Goal: Information Seeking & Learning: Learn about a topic

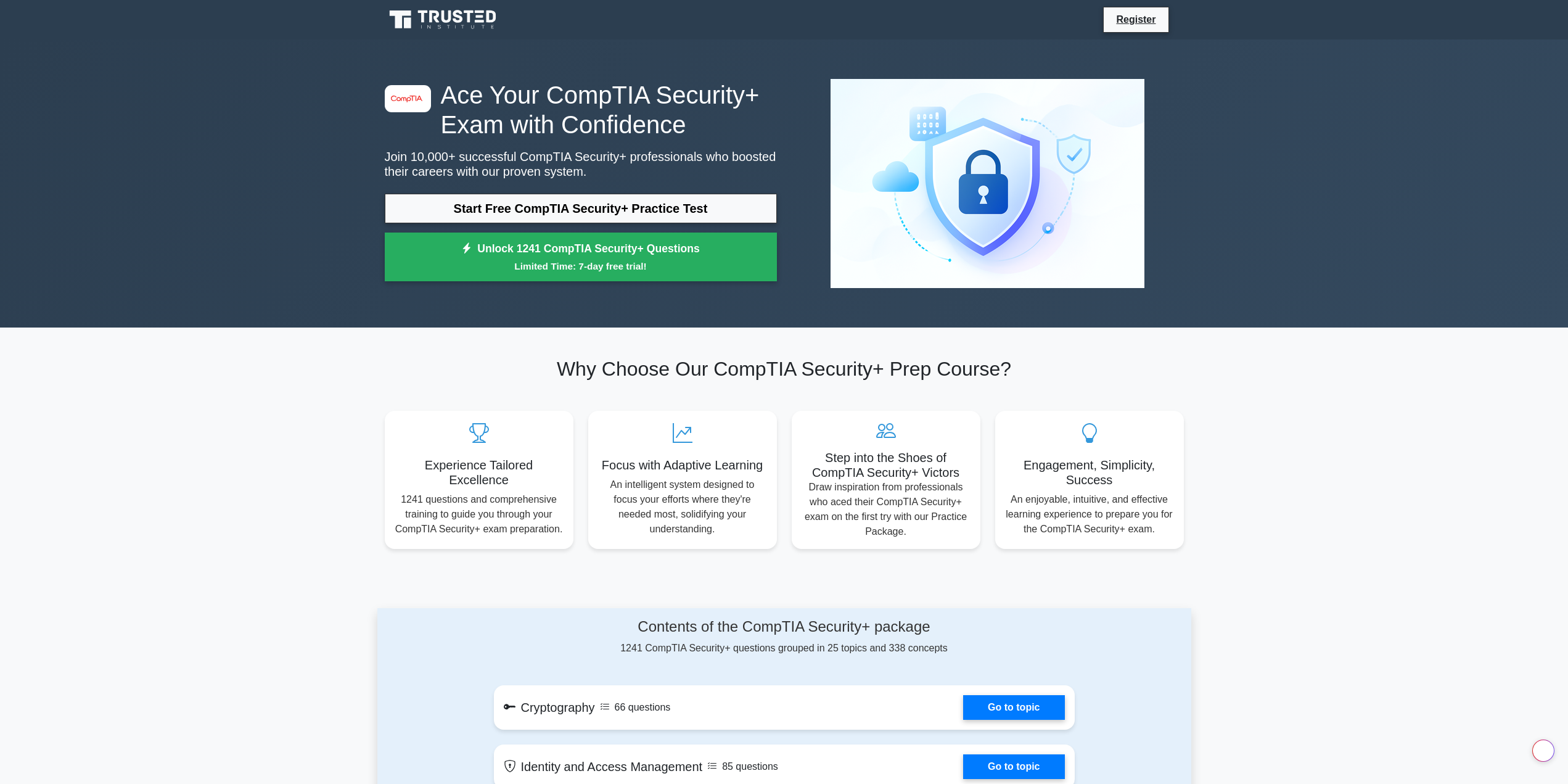
click at [605, 208] on link "Start Free CompTIA Security+ Practice Test" at bounding box center [580, 208] width 392 height 30
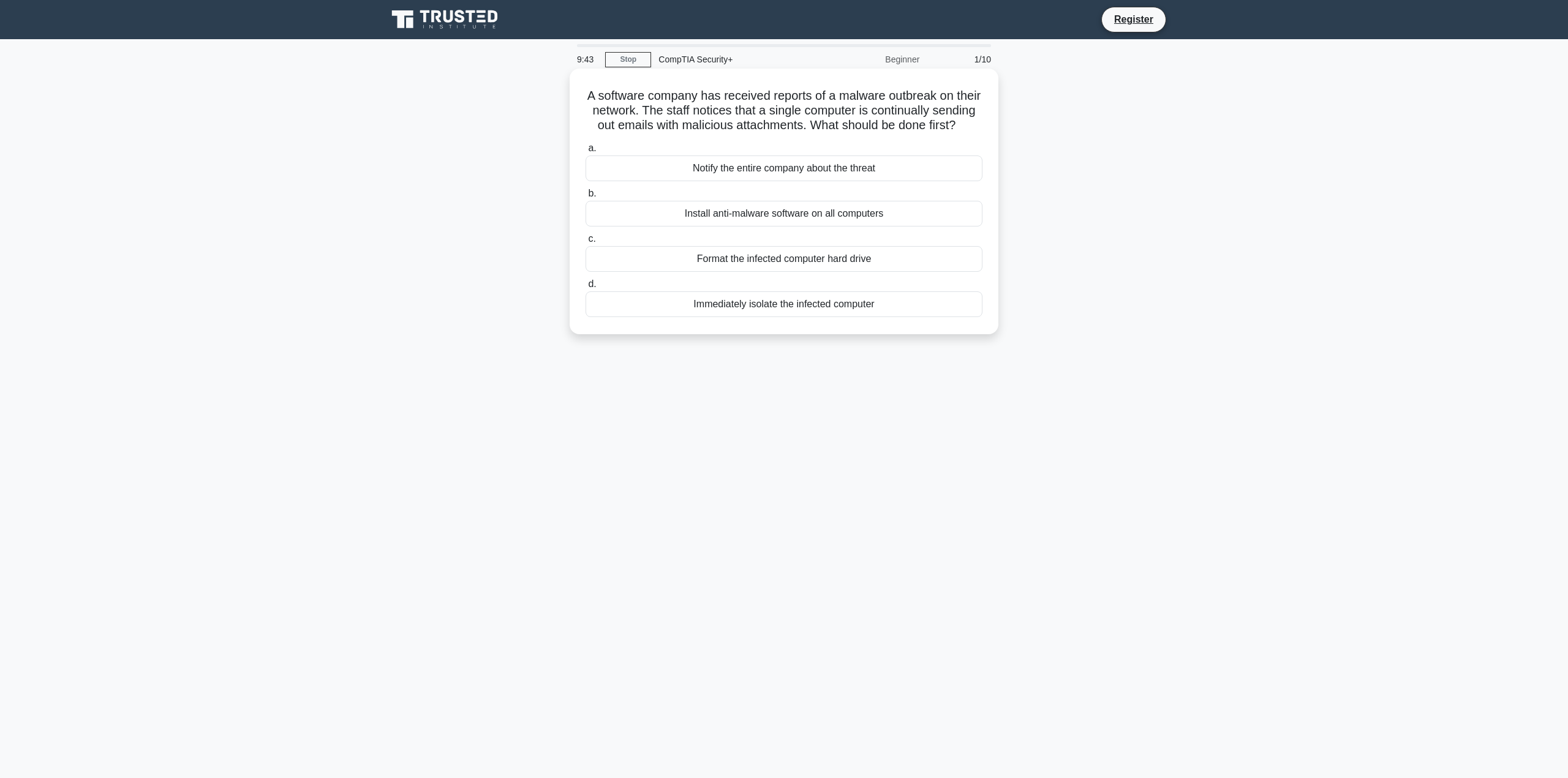
click at [676, 298] on label "d. Immediately isolate the infected computer" at bounding box center [784, 297] width 397 height 41
click at [585, 288] on input "d. Immediately isolate the infected computer" at bounding box center [585, 284] width 0 height 8
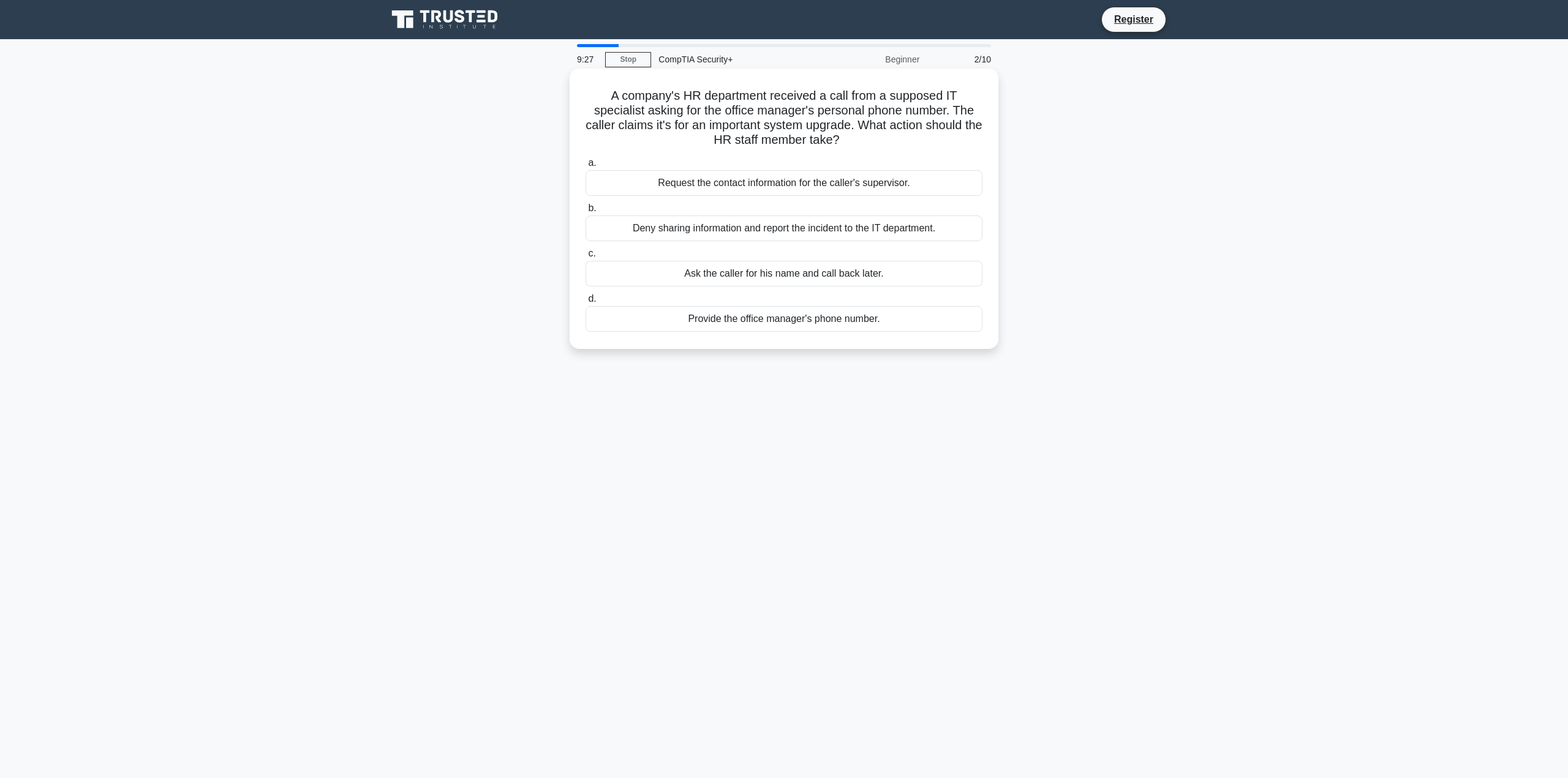
click at [758, 231] on div "Deny sharing information and report the incident to the IT department." at bounding box center [784, 228] width 397 height 25
click at [585, 212] on input "b. Deny sharing information and report the incident to the IT department." at bounding box center [585, 209] width 0 height 8
click at [752, 191] on div "Implement a Single Sign-On (SSO) system" at bounding box center [784, 182] width 397 height 25
click at [585, 167] on input "a. Implement a Single Sign-On (SSO) system" at bounding box center [585, 163] width 0 height 8
click at [850, 187] on div "Implementing a redundant data center at a geographically separate location" at bounding box center [784, 182] width 397 height 25
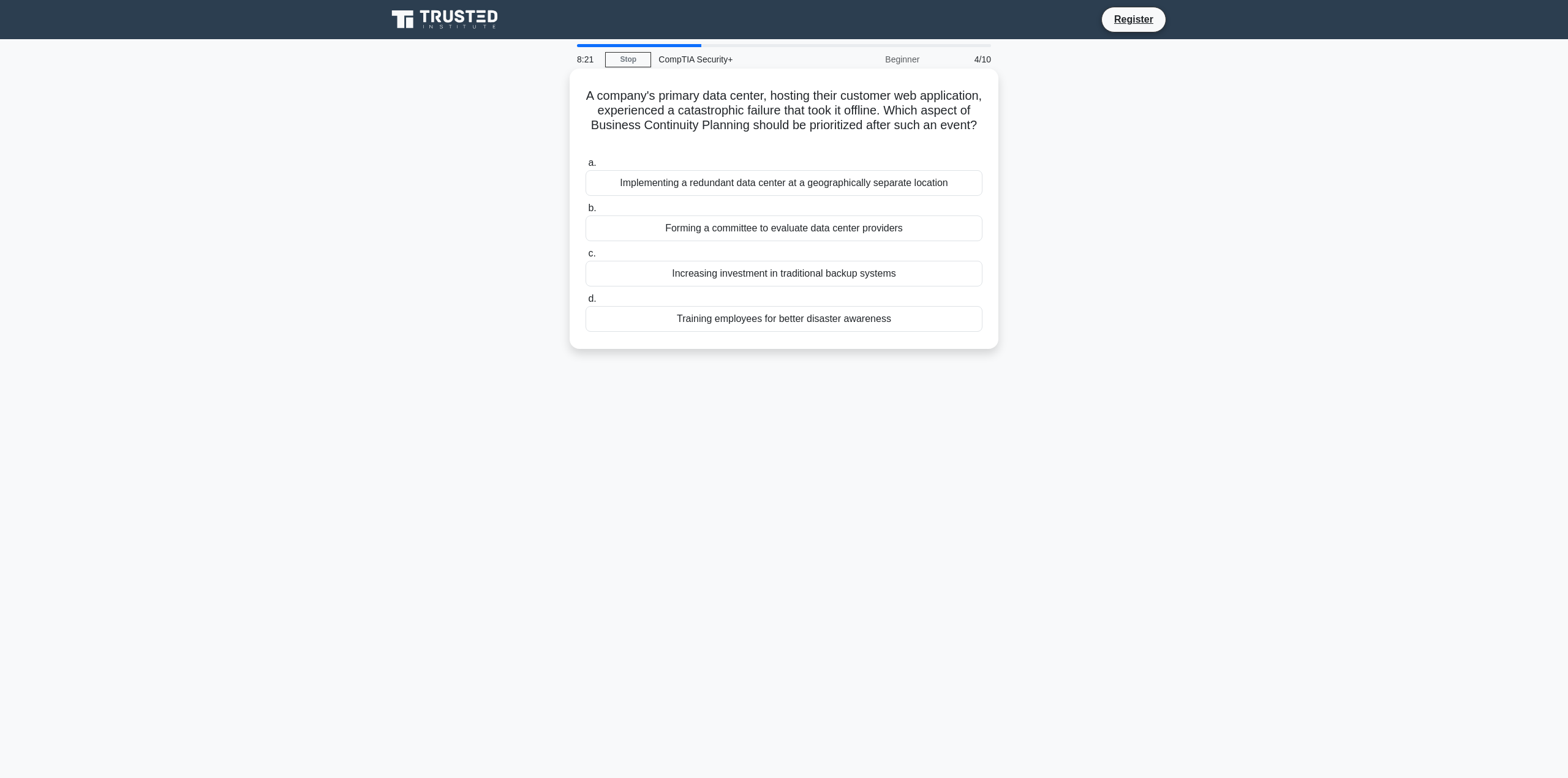
click at [585, 167] on input "a. Implementing a redundant data center at a geographically separate location" at bounding box center [585, 163] width 0 height 8
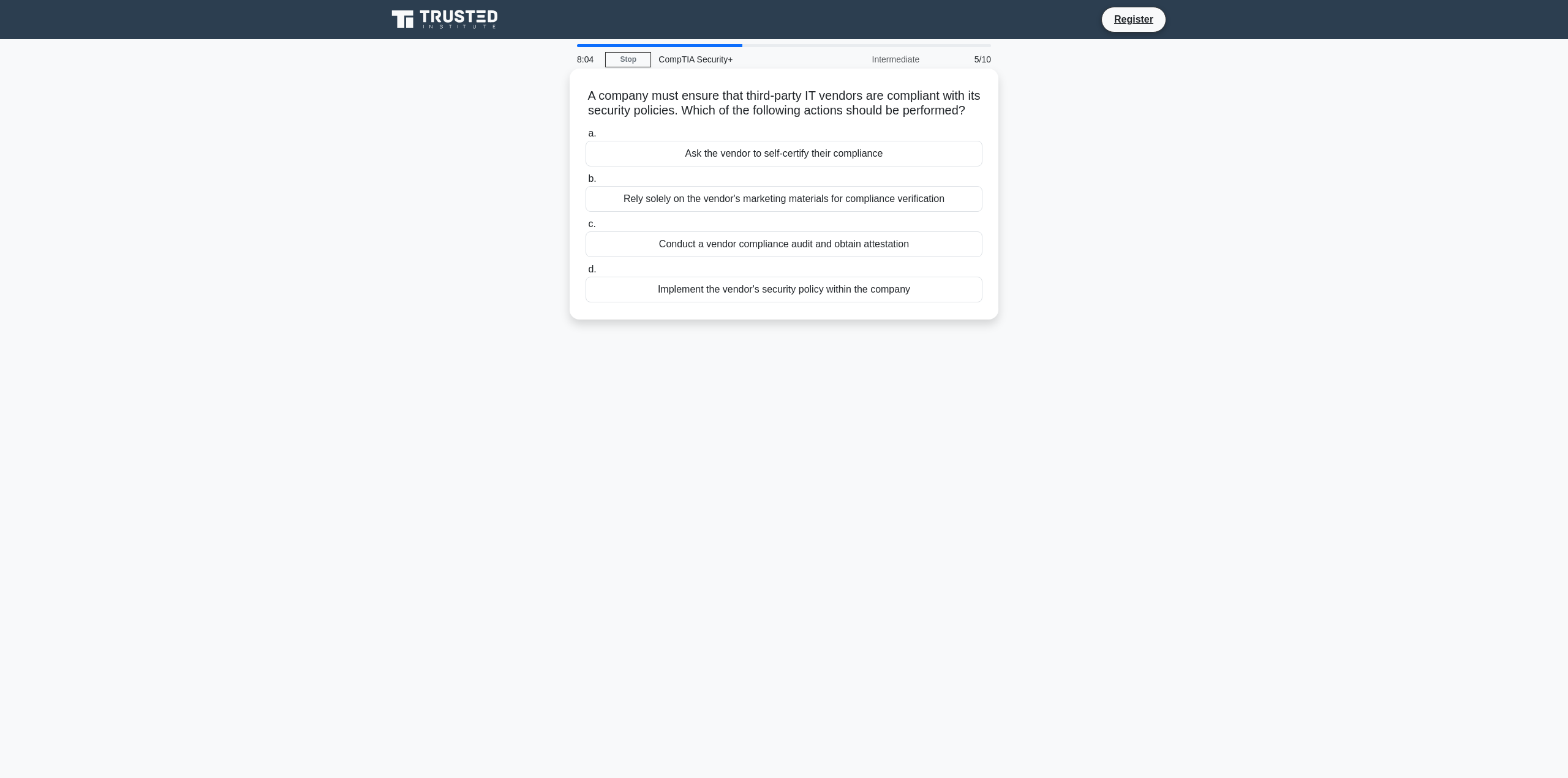
click at [835, 257] on div "Conduct a vendor compliance audit and obtain attestation" at bounding box center [784, 244] width 397 height 25
click at [585, 228] on input "c. Conduct a vendor compliance audit and obtain attestation" at bounding box center [585, 224] width 0 height 8
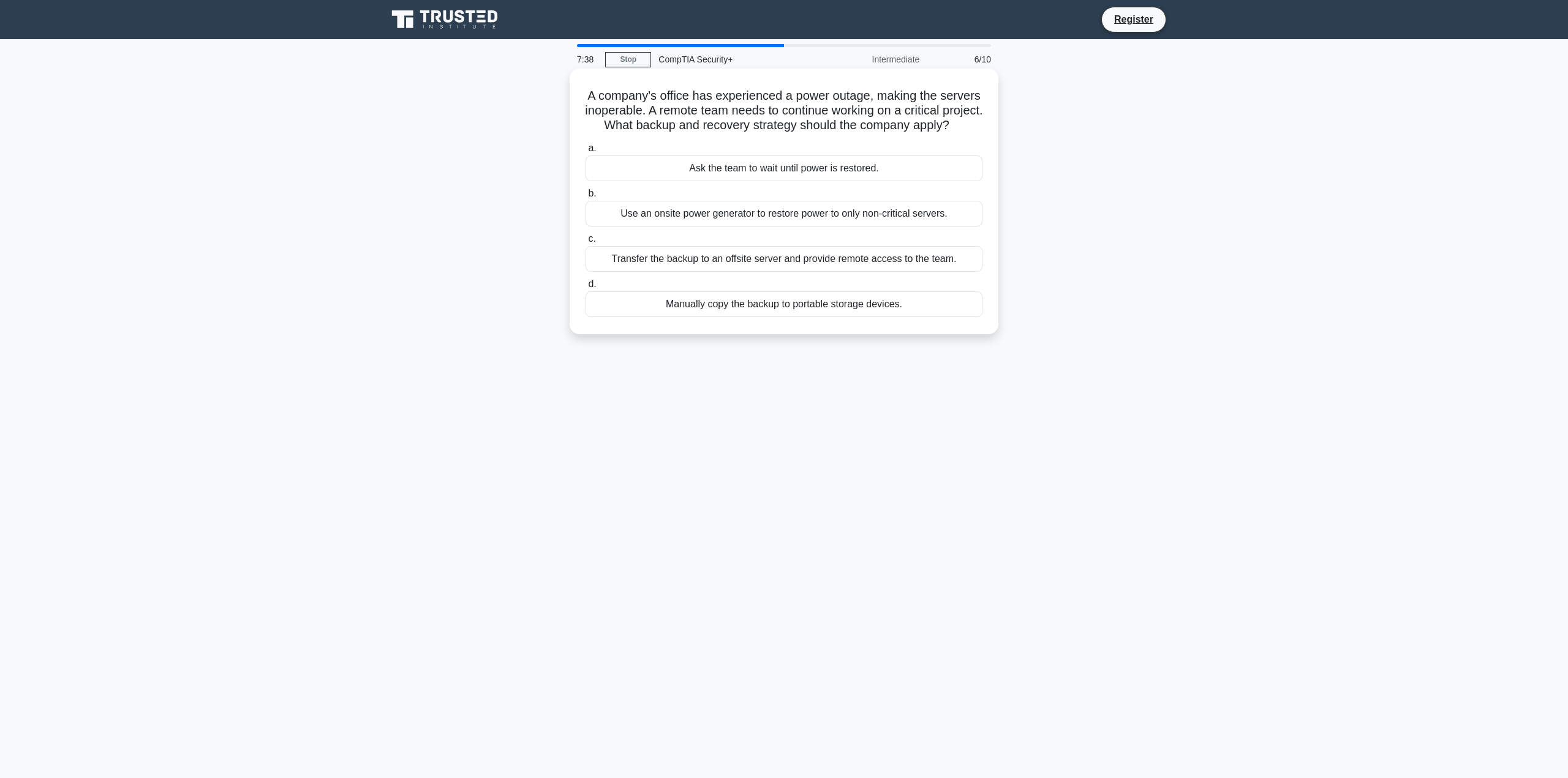
click at [824, 226] on div "Use an onsite power generator to restore power to only non-critical servers." at bounding box center [784, 213] width 397 height 25
click at [585, 197] on input "b. Use an onsite power generator to restore power to only non-critical servers." at bounding box center [585, 194] width 0 height 8
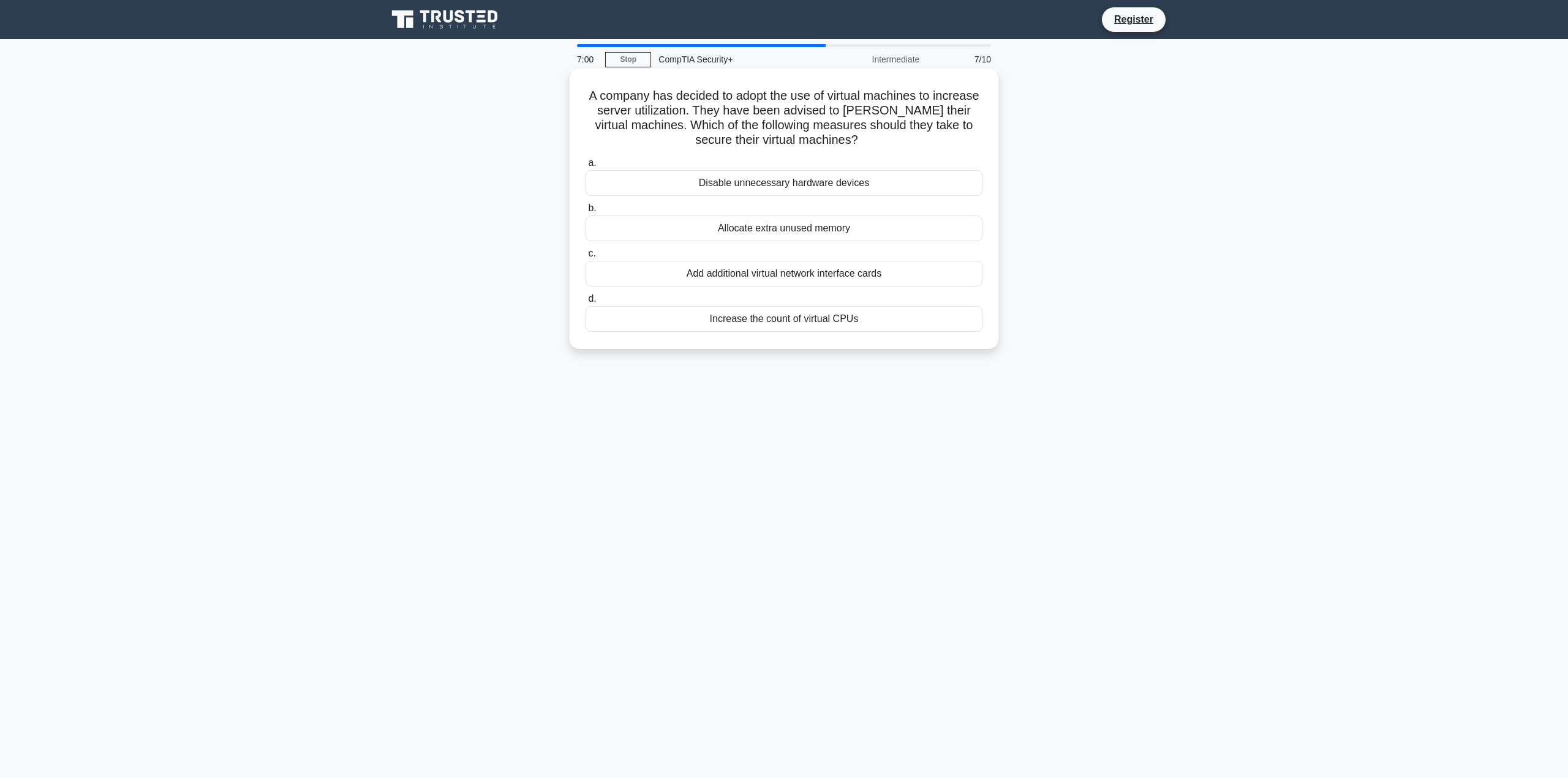
click at [790, 187] on div "Disable unnecessary hardware devices" at bounding box center [784, 182] width 397 height 25
click at [585, 167] on input "a. Disable unnecessary hardware devices" at bounding box center [585, 163] width 0 height 8
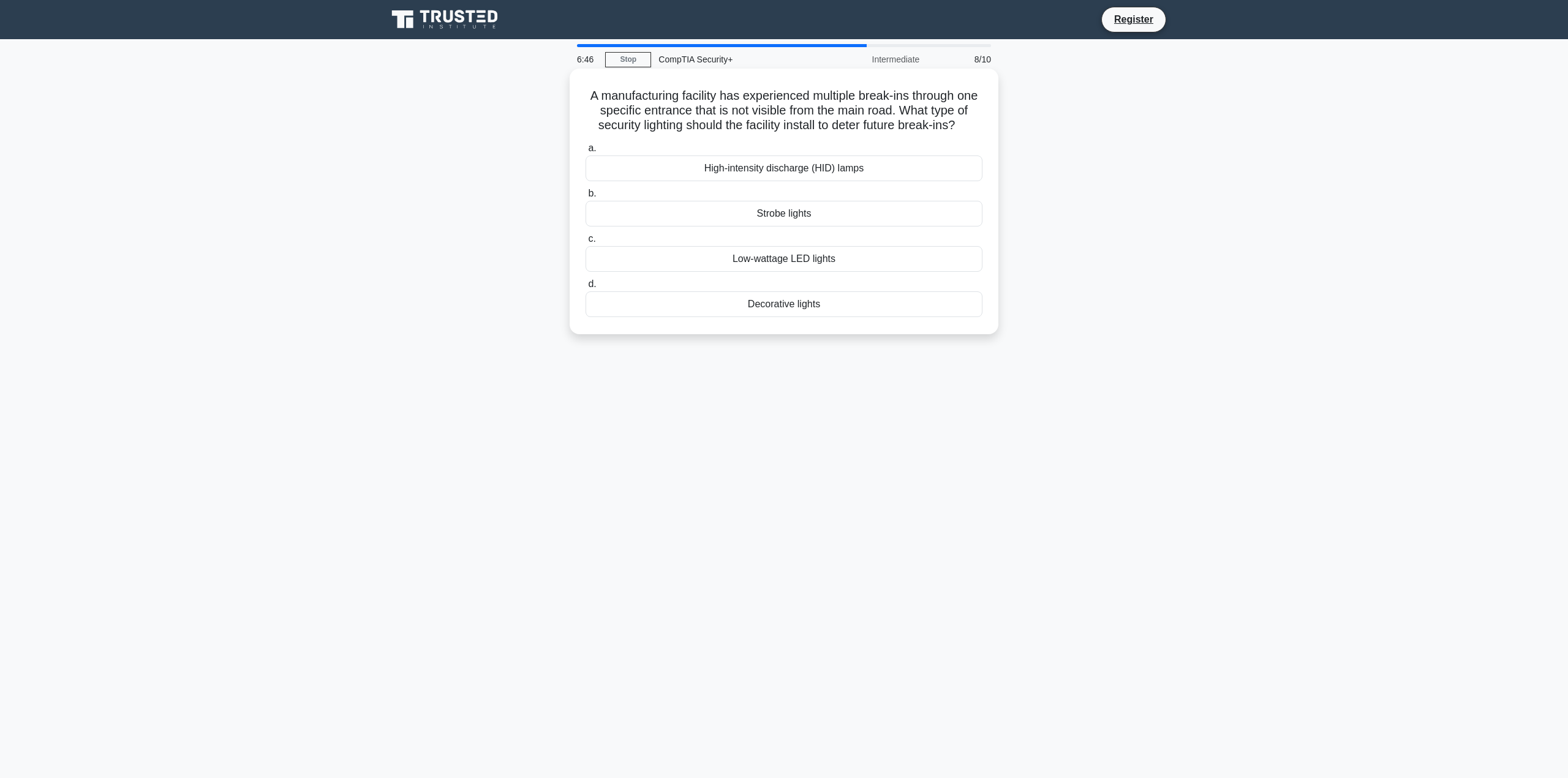
click at [767, 181] on div "High-intensity discharge (HID) lamps" at bounding box center [784, 168] width 397 height 25
click at [585, 152] on input "a. High-intensity discharge (HID) lamps" at bounding box center [585, 148] width 0 height 8
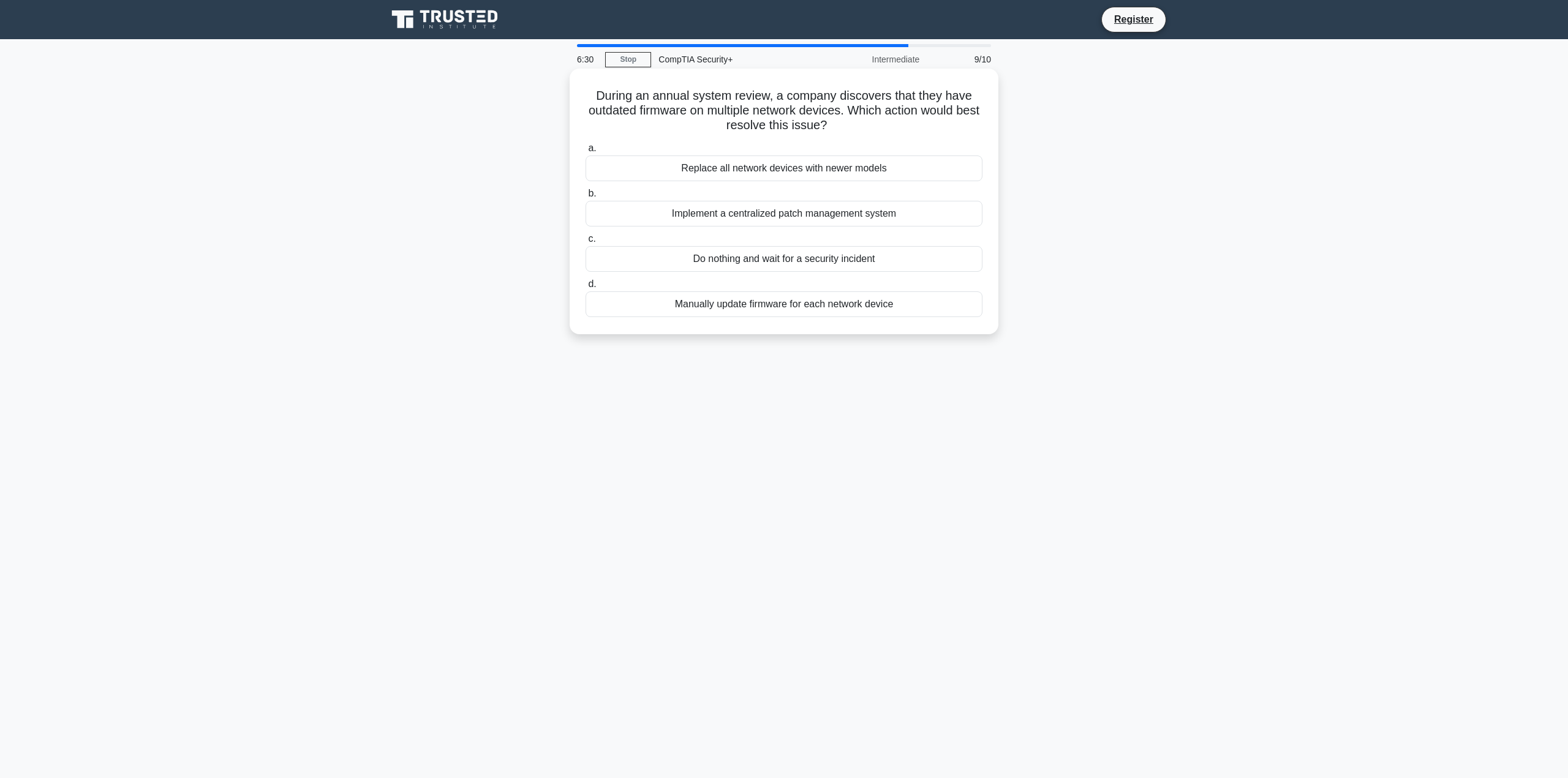
drag, startPoint x: 746, startPoint y: 164, endPoint x: 733, endPoint y: 187, distance: 26.4
click at [733, 187] on div "a. Replace all network devices with newer models b. Implement a centralized pat…" at bounding box center [784, 229] width 411 height 181
click at [731, 193] on label "b. Implement a centralized patch management system" at bounding box center [784, 207] width 397 height 41
click at [585, 193] on input "b. Implement a centralized patch management system" at bounding box center [585, 194] width 0 height 8
click at [735, 178] on div "Notify the cloud provider and request a fix" at bounding box center [784, 168] width 397 height 25
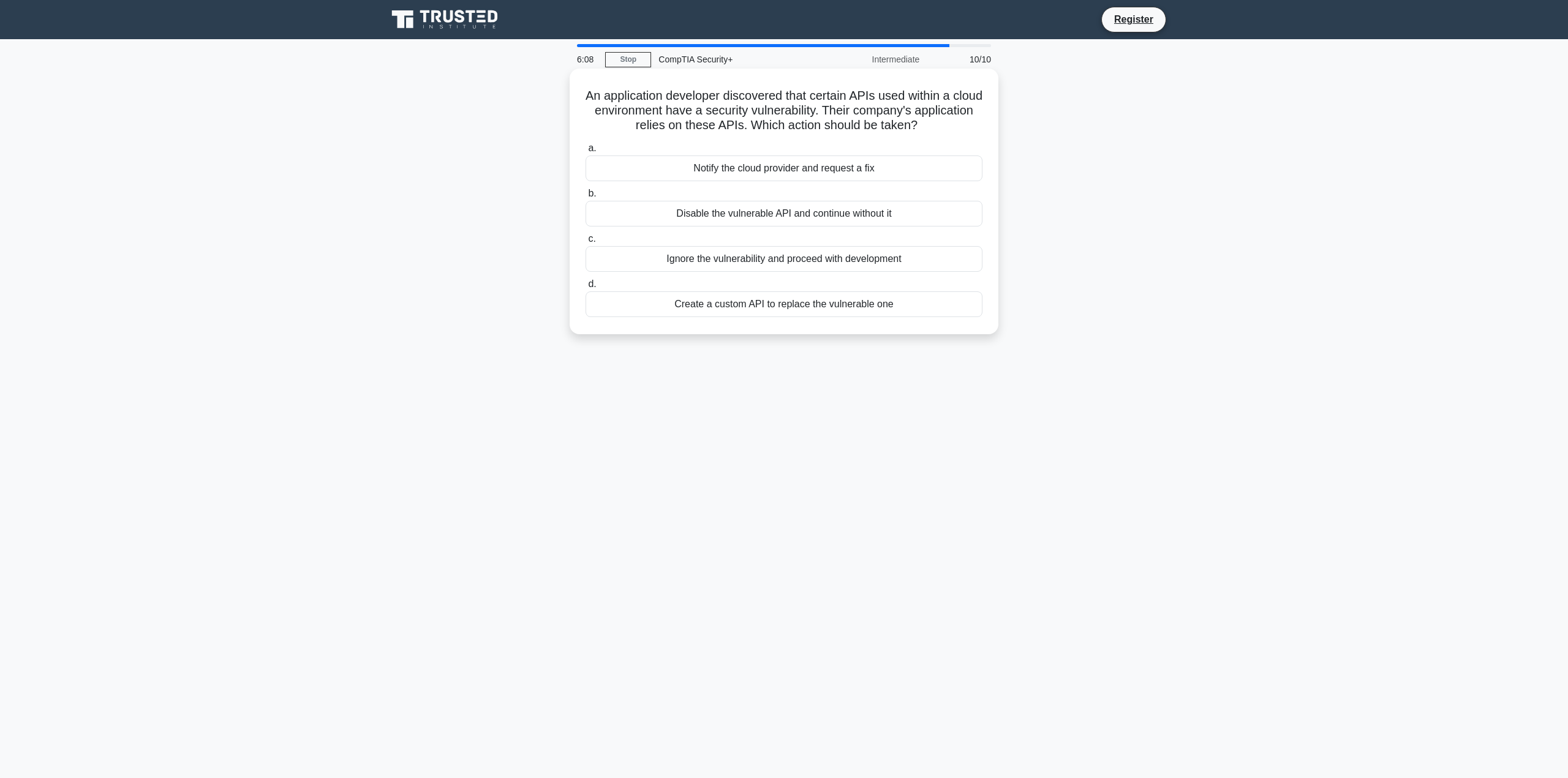
click at [585, 152] on input "a. Notify the cloud provider and request a fix" at bounding box center [585, 148] width 0 height 8
